Goal: Transaction & Acquisition: Purchase product/service

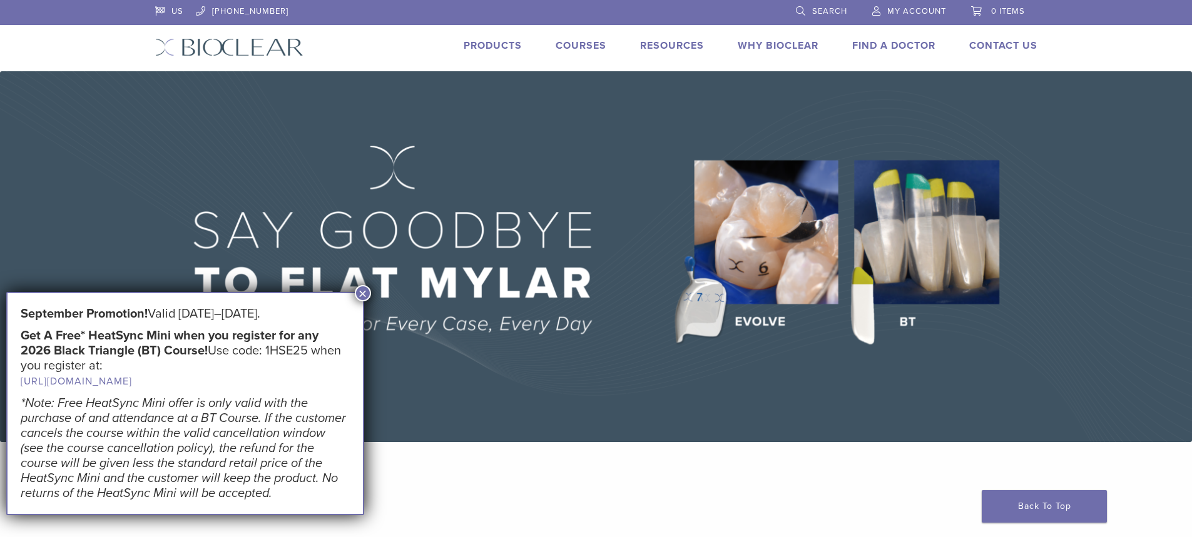
click at [922, 8] on span "My Account" at bounding box center [916, 11] width 59 height 10
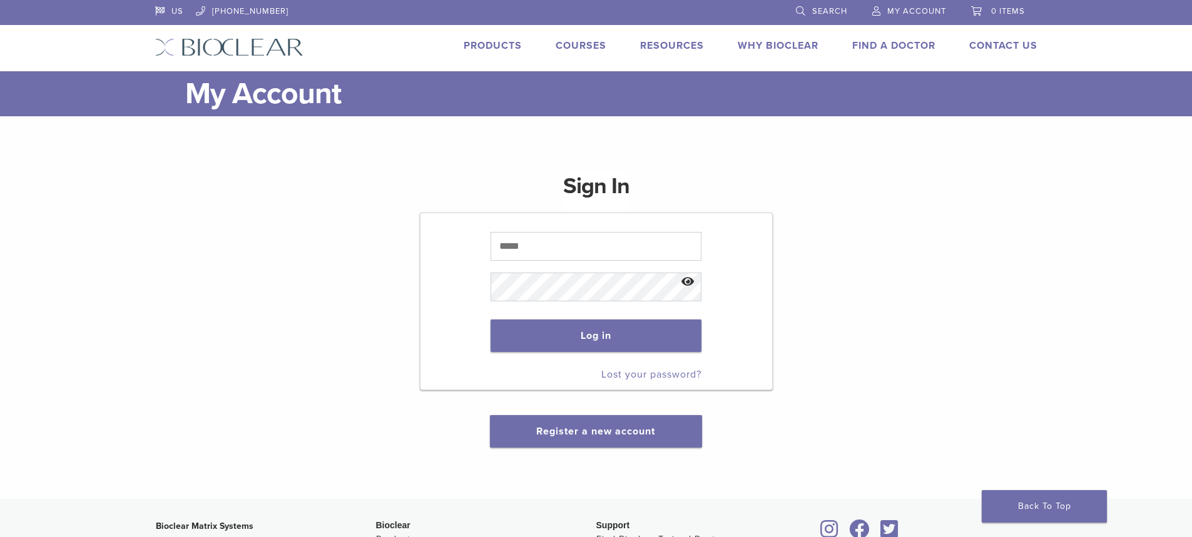
click at [514, 261] on p at bounding box center [595, 246] width 211 height 41
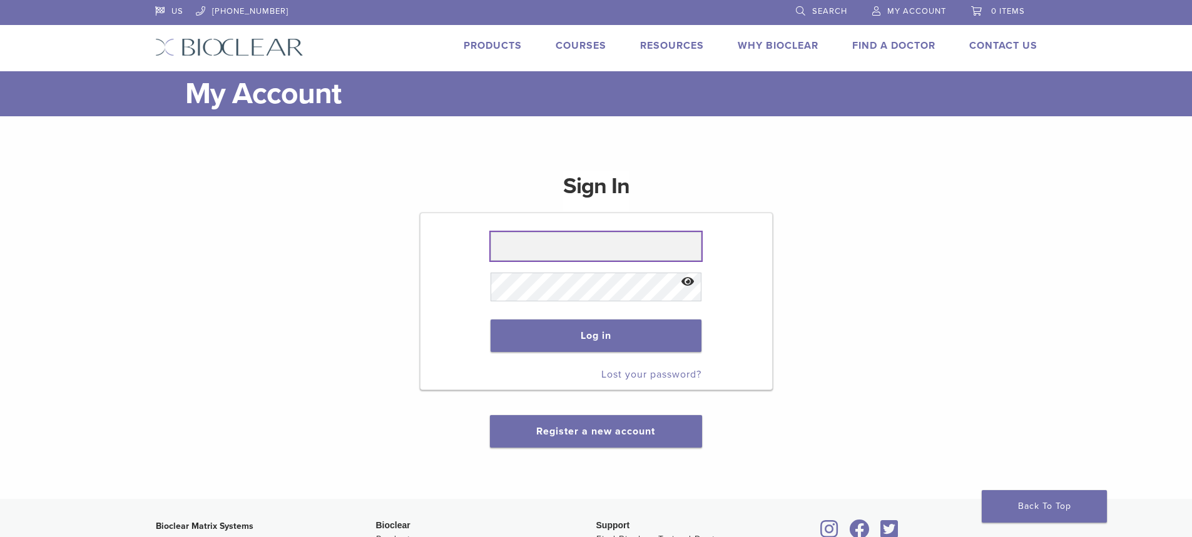
click at [517, 250] on input "text" at bounding box center [595, 246] width 211 height 29
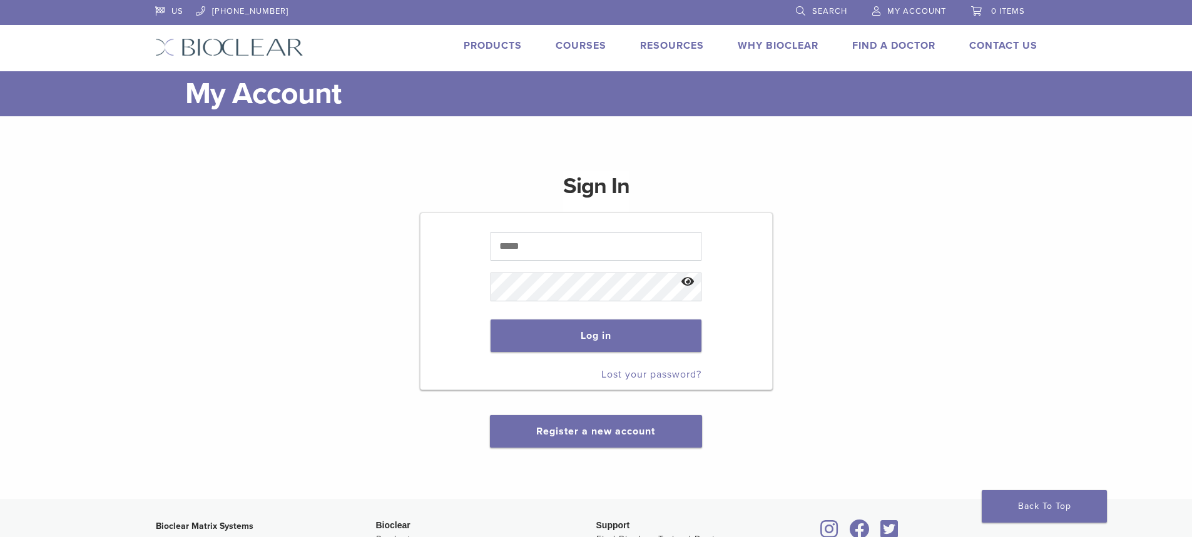
click at [809, 229] on div "Sign In Log in Lost your password? Register a new account" at bounding box center [596, 301] width 882 height 291
click at [487, 42] on link "Products" at bounding box center [492, 45] width 58 height 13
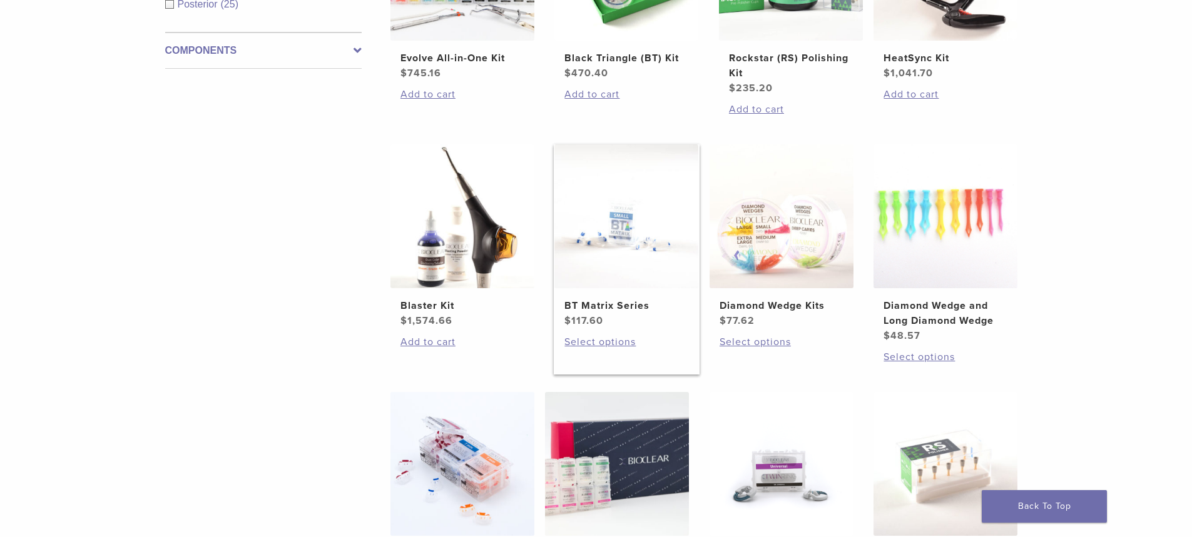
scroll to position [625, 0]
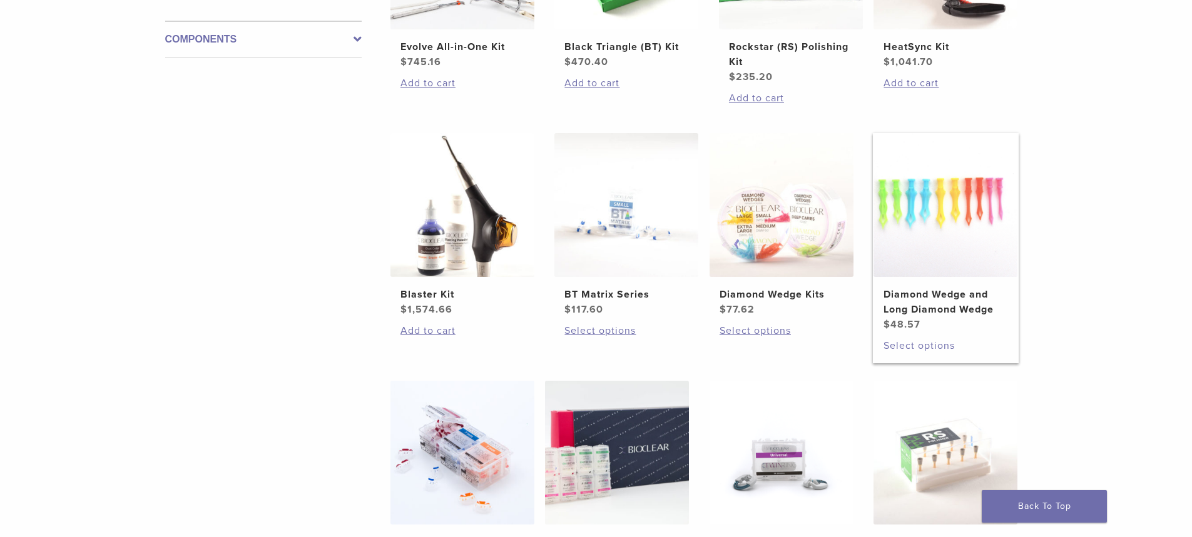
click at [915, 347] on link "Select options" at bounding box center [945, 345] width 124 height 15
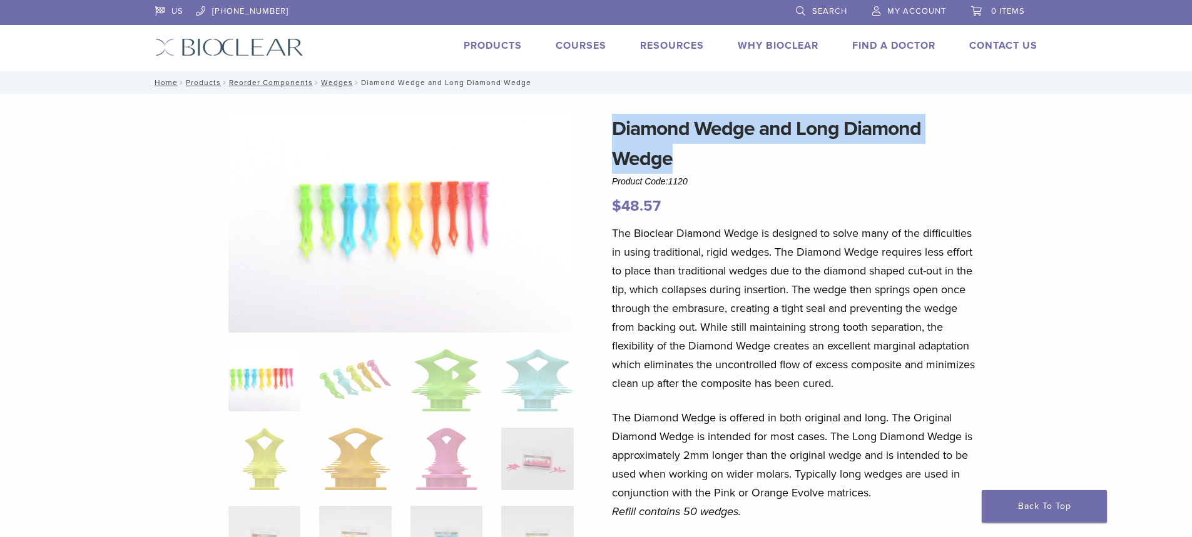
drag, startPoint x: 666, startPoint y: 158, endPoint x: 609, endPoint y: 113, distance: 72.6
